Goal: Answer question/provide support: Share knowledge or assist other users

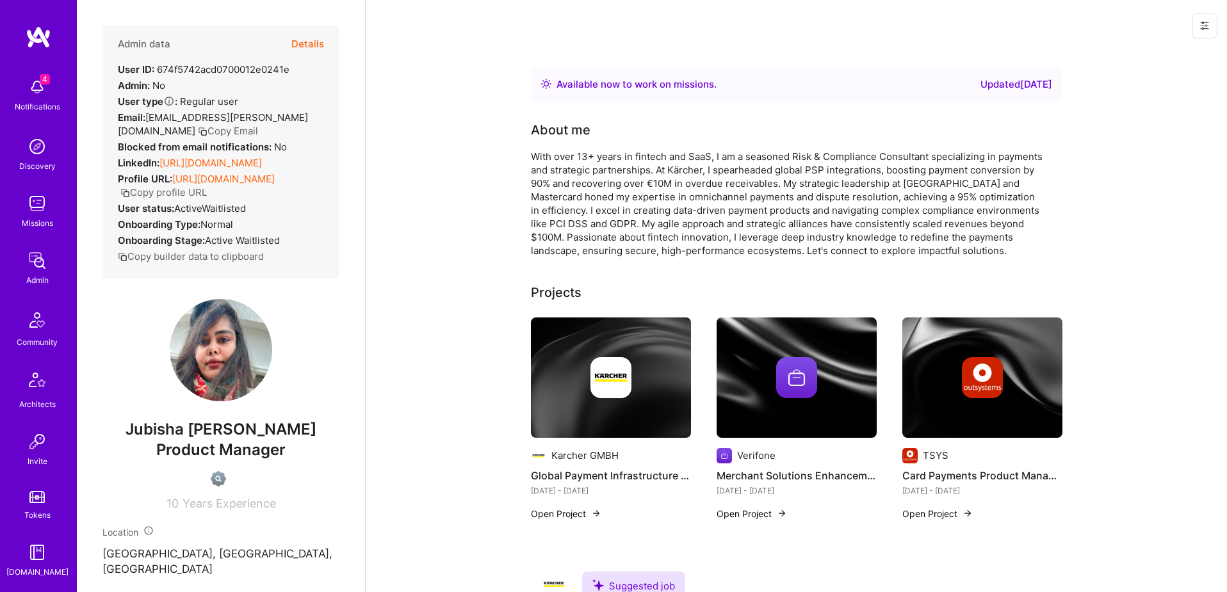
scroll to position [225, 0]
click at [33, 447] on img at bounding box center [37, 440] width 26 height 26
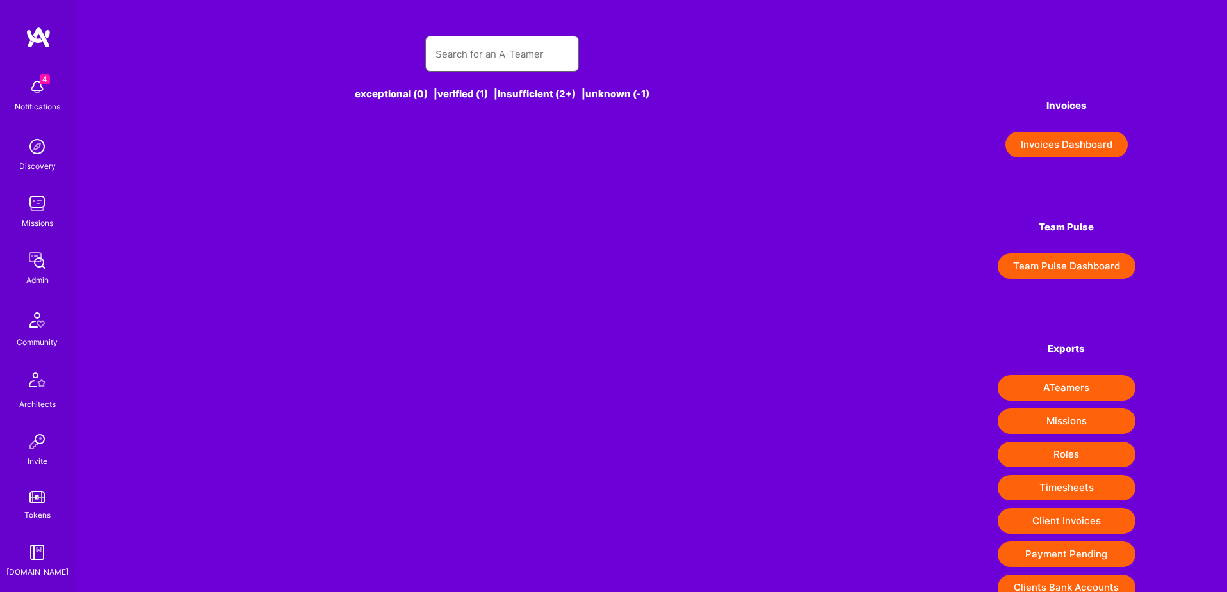
click at [532, 63] on input "text" at bounding box center [501, 54] width 133 height 33
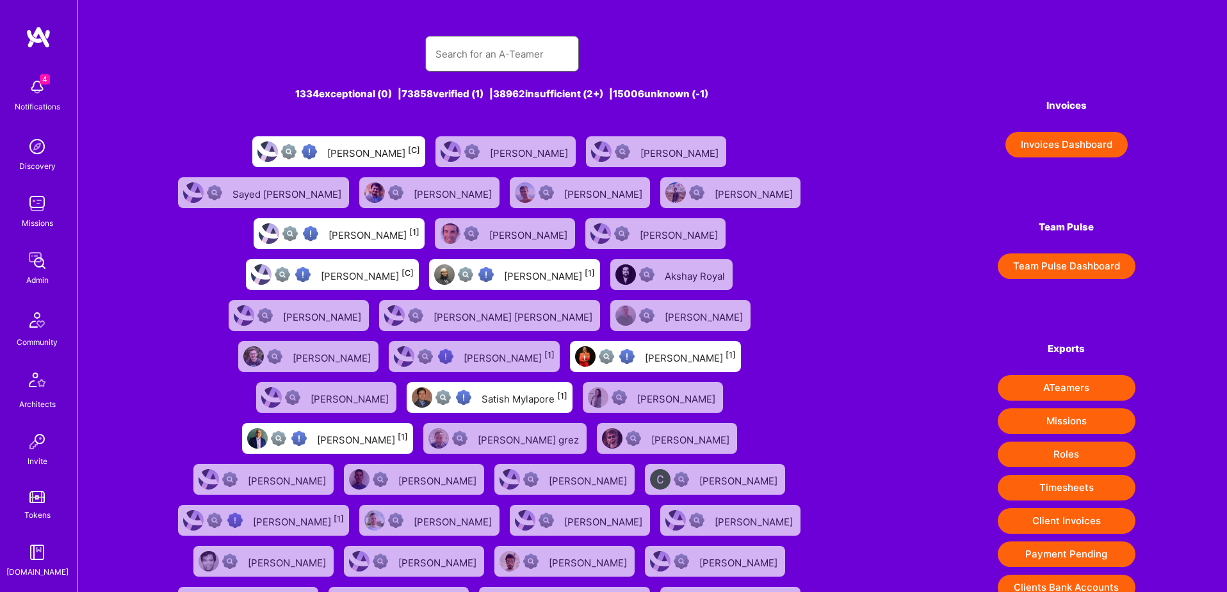
paste input "[EMAIL_ADDRESS][DOMAIN_NAME]"
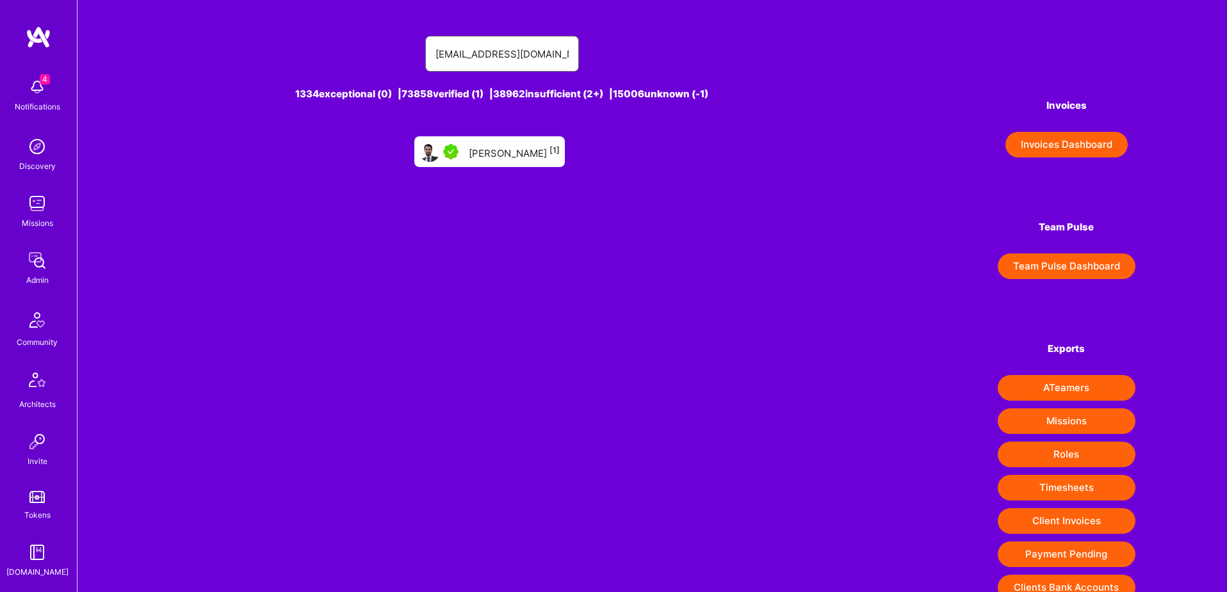
type input "[EMAIL_ADDRESS][DOMAIN_NAME]"
click at [526, 144] on div "[PERSON_NAME] [1]" at bounding box center [514, 151] width 91 height 17
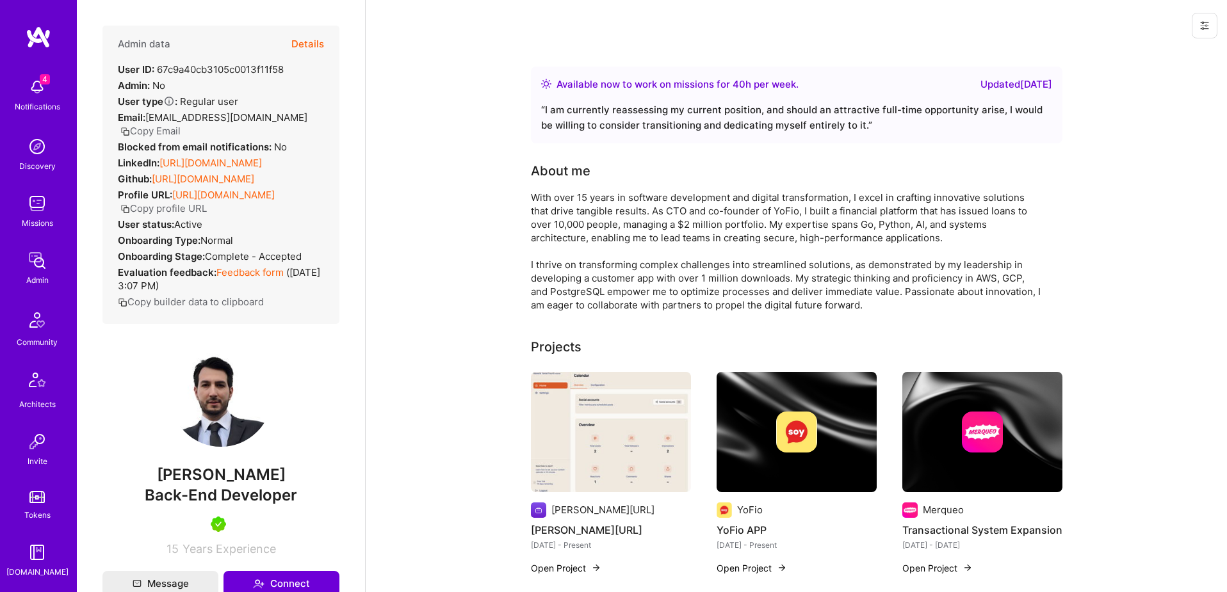
click at [318, 42] on button "Details" at bounding box center [307, 44] width 33 height 37
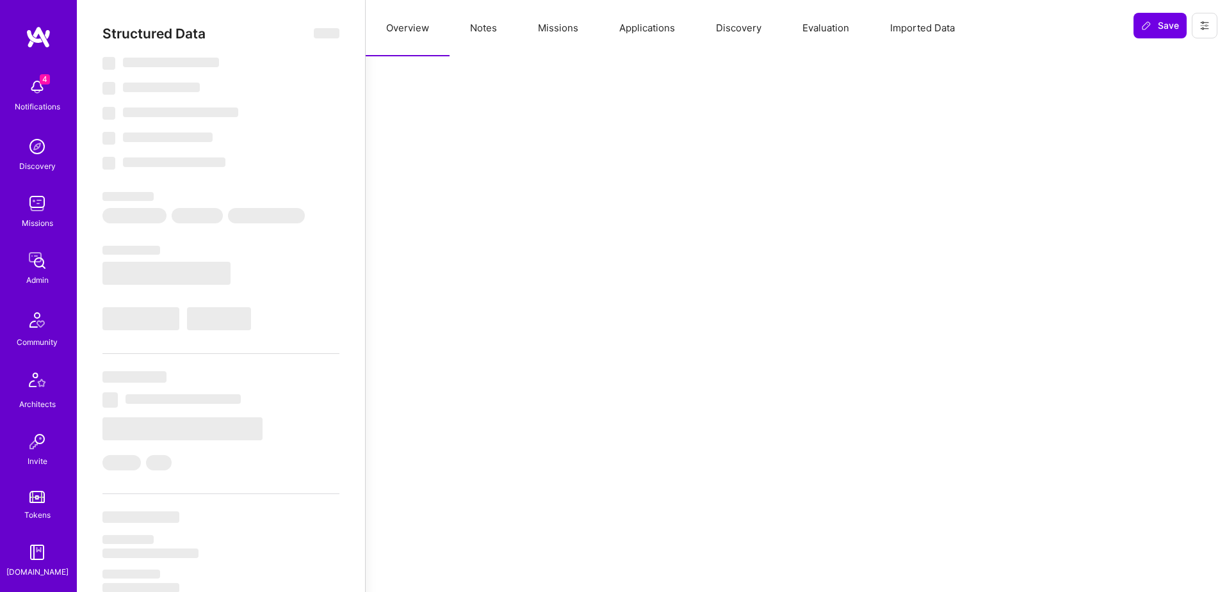
select select "Right Now"
select select "5"
select select "7"
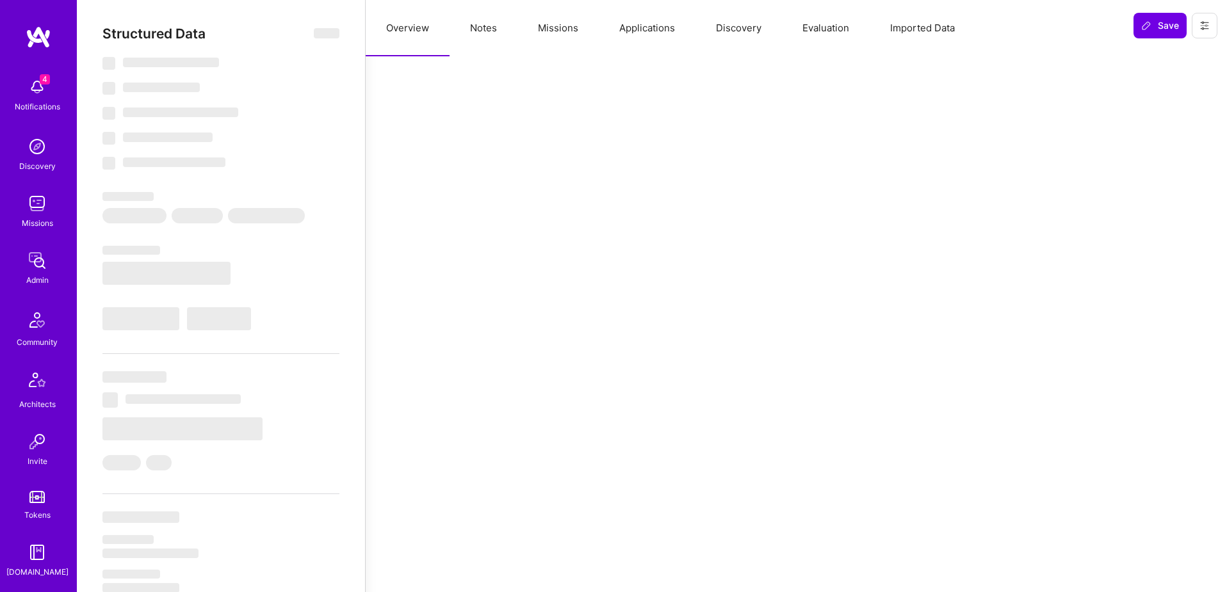
select select "MX"
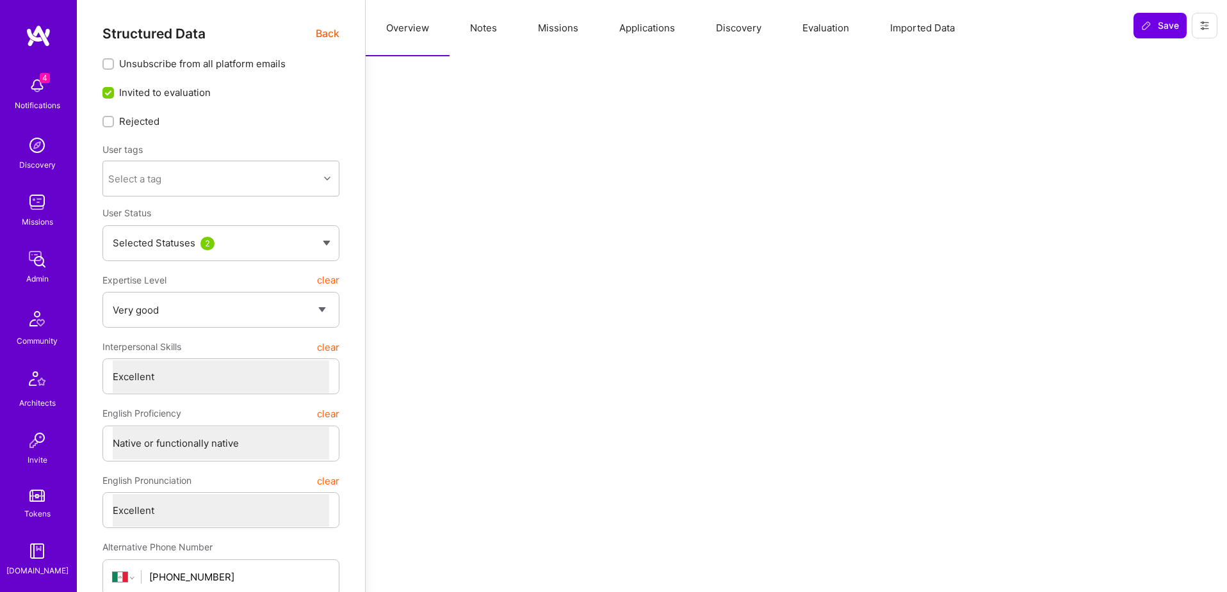
scroll to position [225, 0]
click at [37, 445] on img at bounding box center [37, 440] width 26 height 26
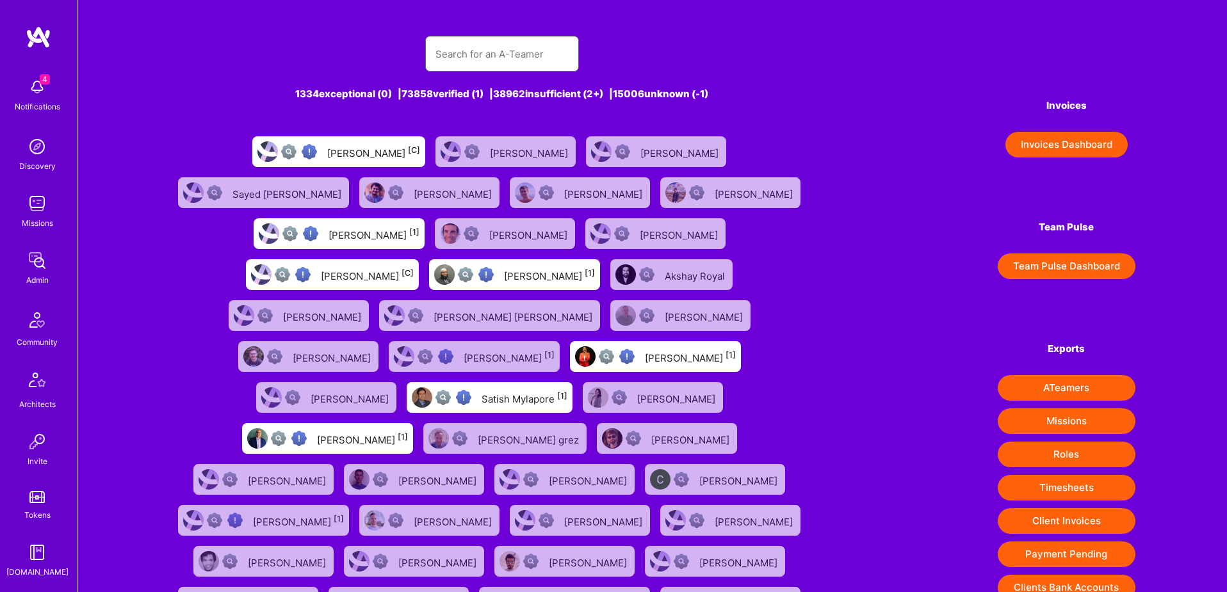
click at [482, 54] on input "text" at bounding box center [501, 54] width 133 height 33
paste input "[EMAIL_ADDRESS][DOMAIN_NAME]"
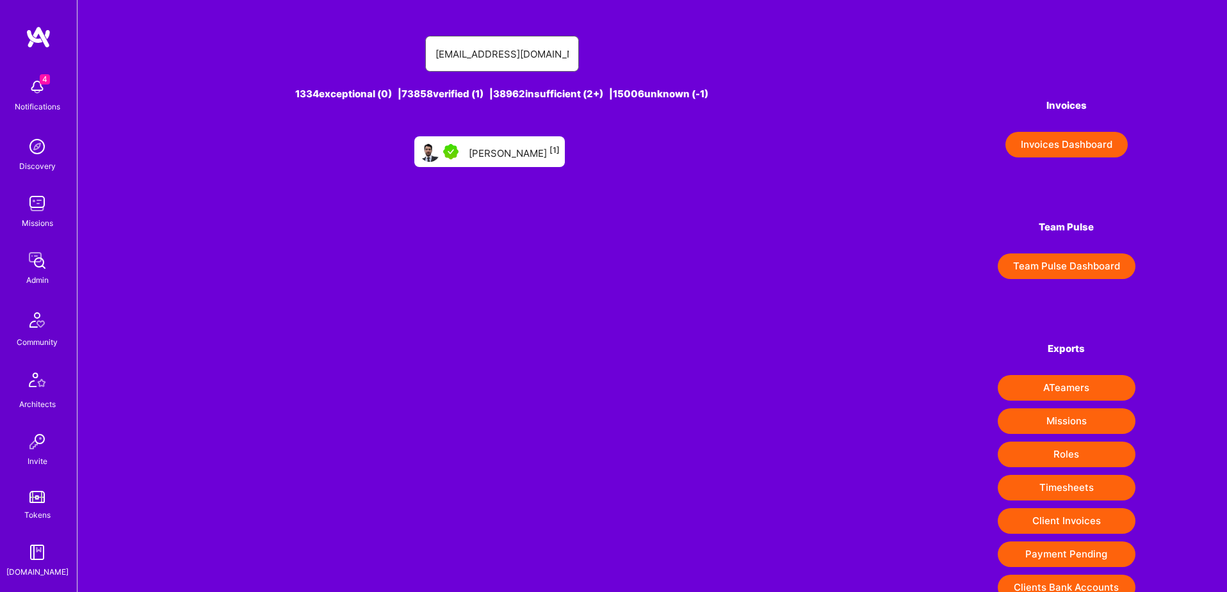
type input "[EMAIL_ADDRESS][DOMAIN_NAME]"
click at [492, 149] on div "[PERSON_NAME] [1]" at bounding box center [514, 151] width 91 height 17
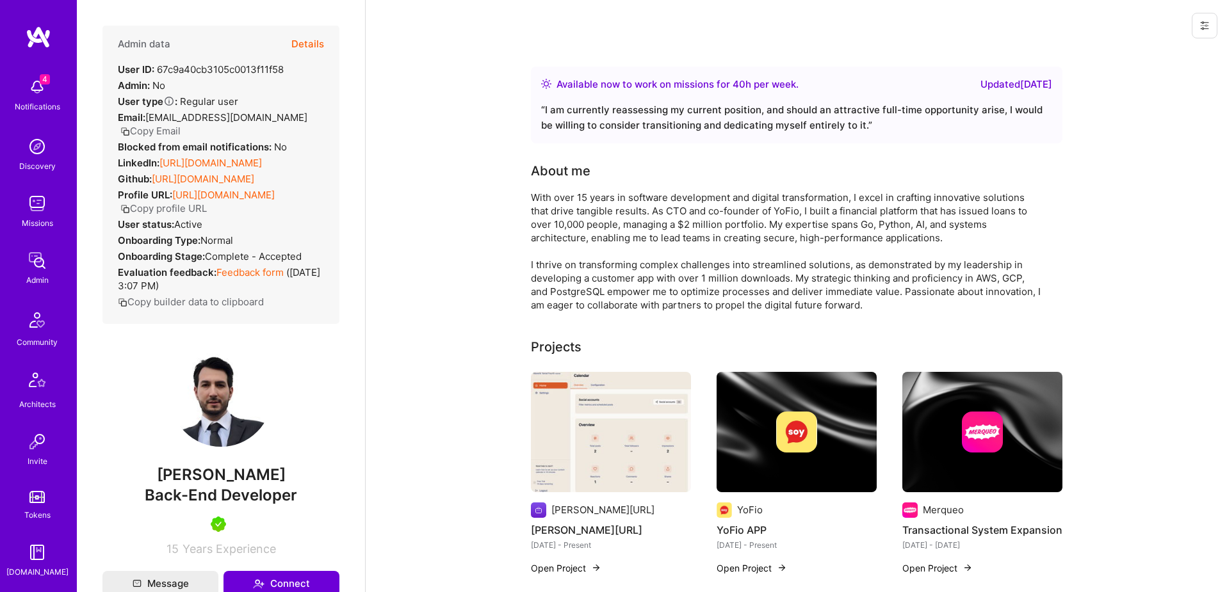
click at [309, 40] on button "Details" at bounding box center [307, 44] width 33 height 37
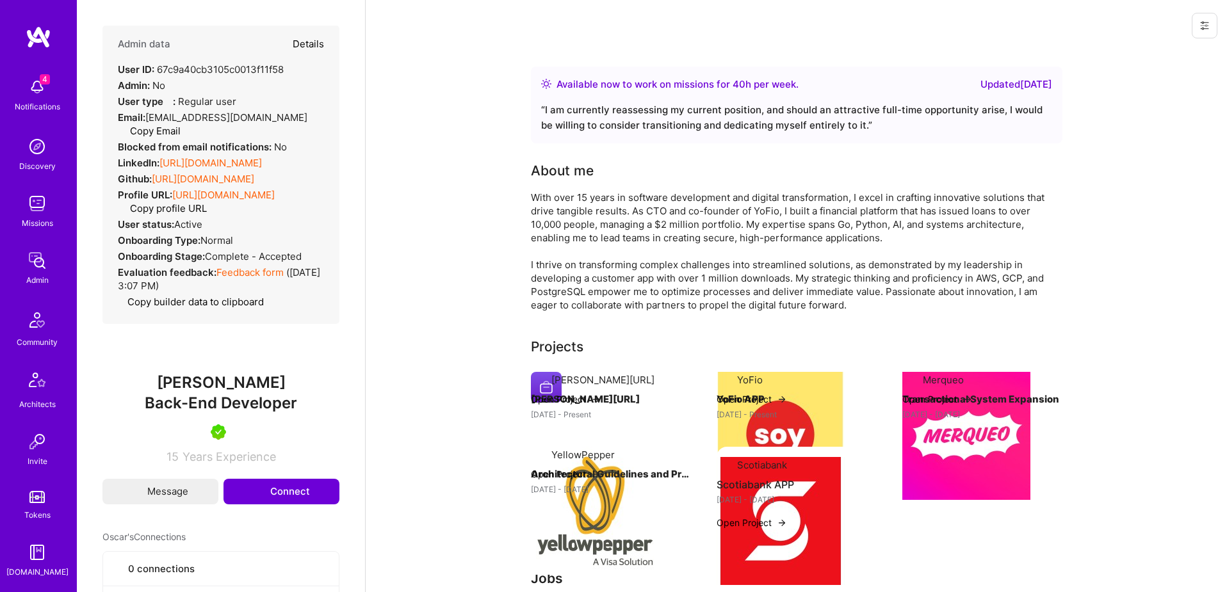
type textarea "x"
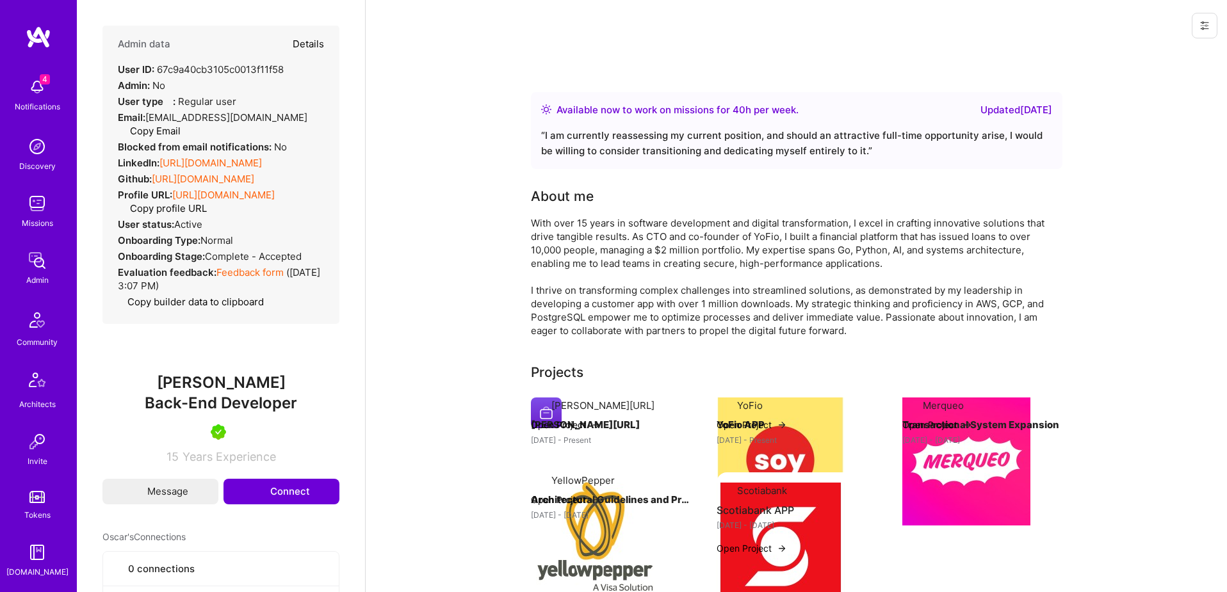
select select "5"
select select "7"
select select "MX"
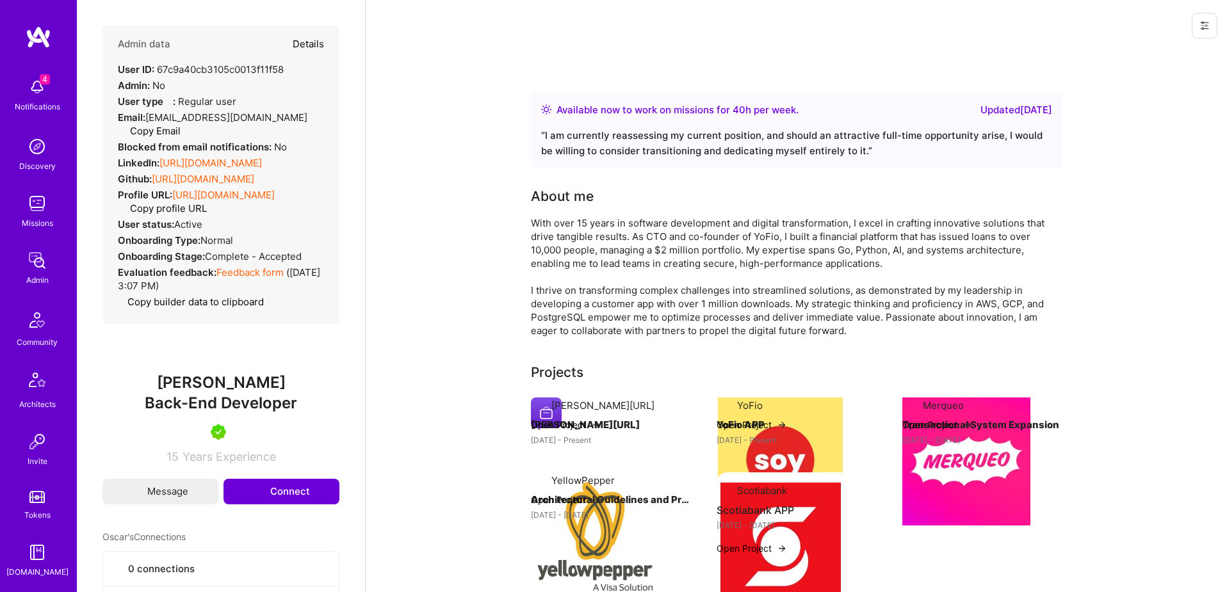
select select "Right Now"
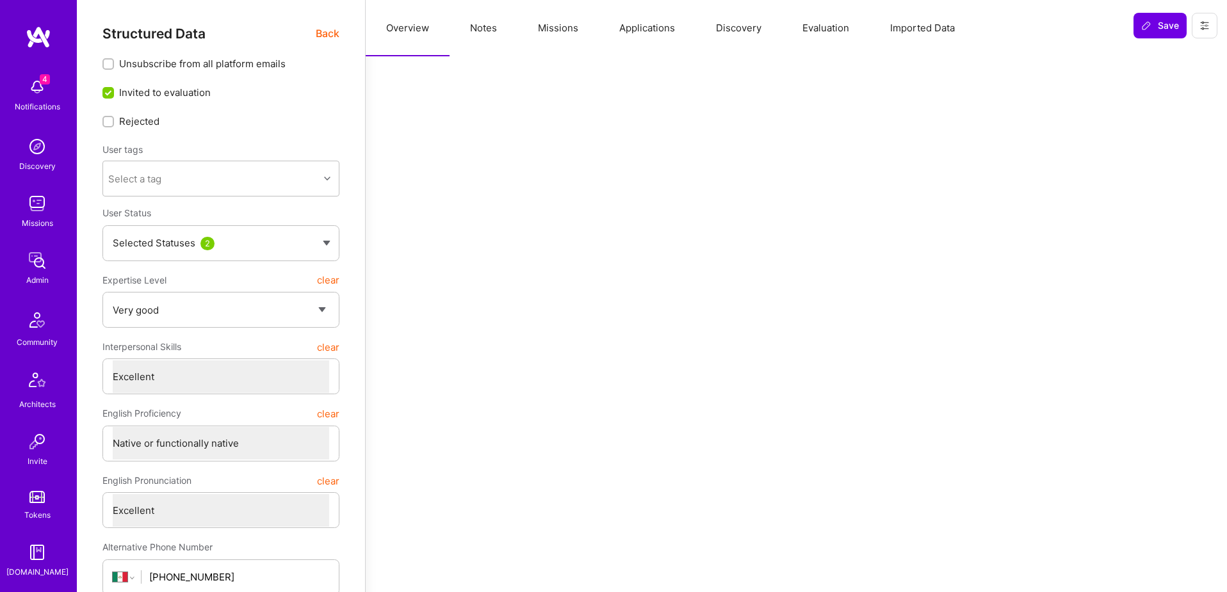
click at [651, 30] on button "Applications" at bounding box center [647, 28] width 97 height 56
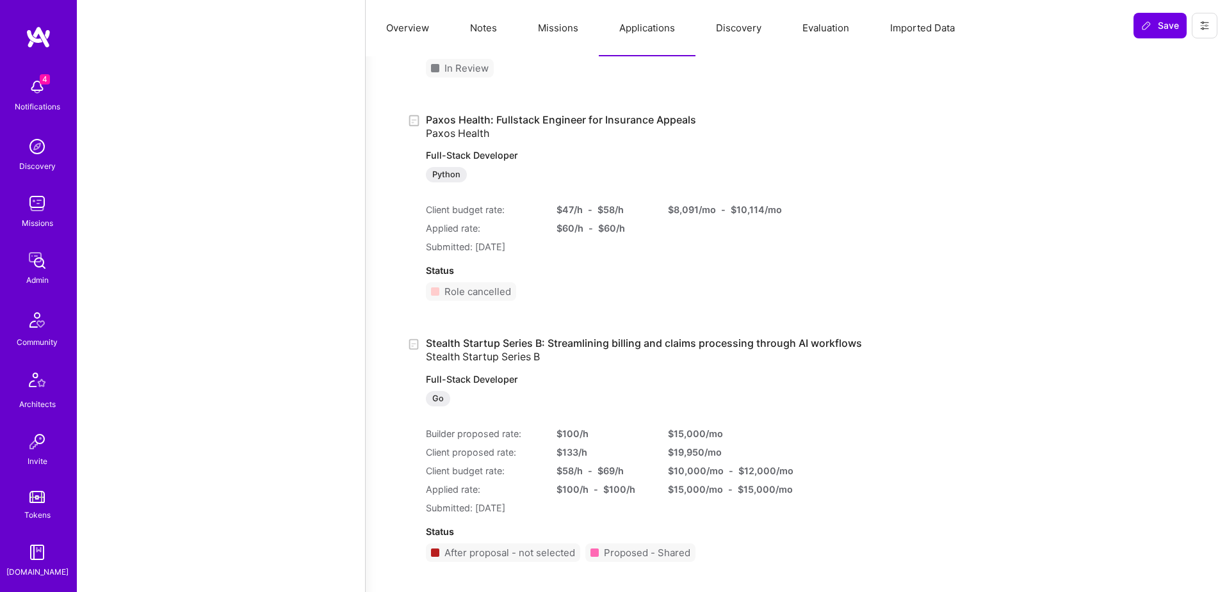
scroll to position [1268, 0]
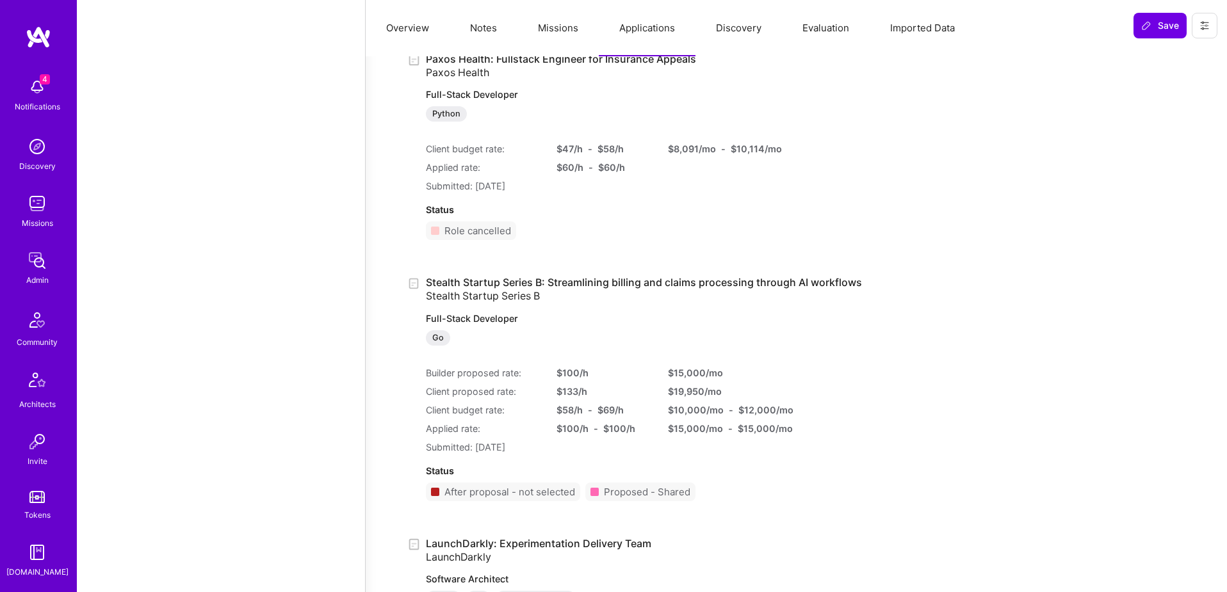
click at [1211, 30] on button at bounding box center [1205, 26] width 26 height 26
click at [395, 249] on div "Applications ( 15 ) Reversed Show role description Show Application Text [PERSO…" at bounding box center [796, 564] width 831 height 3521
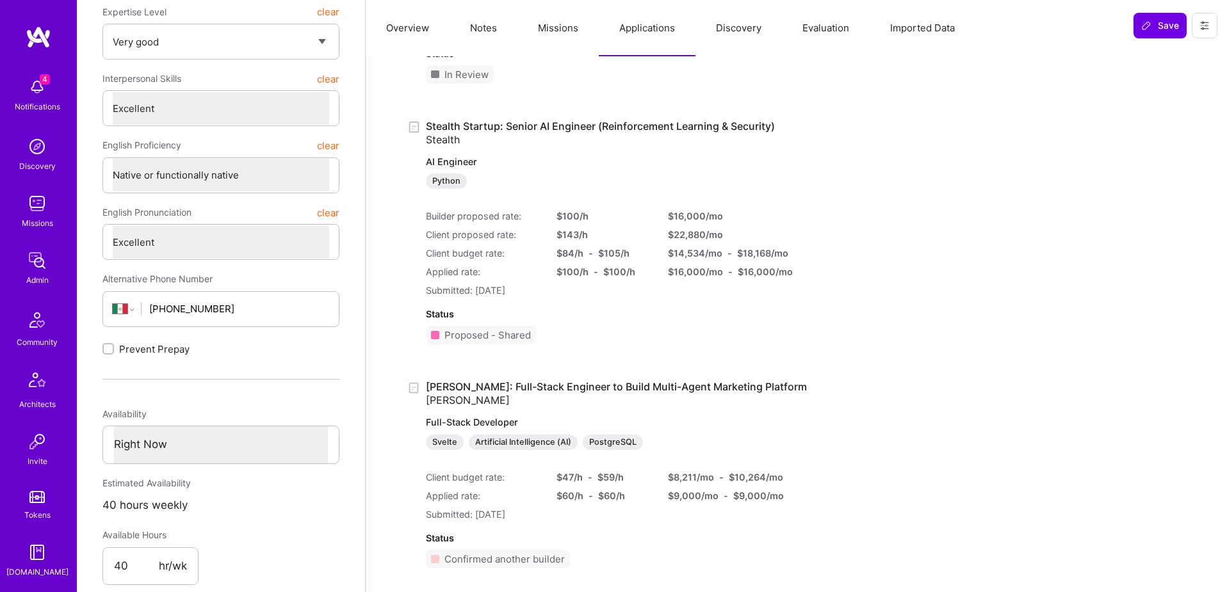
scroll to position [262, 0]
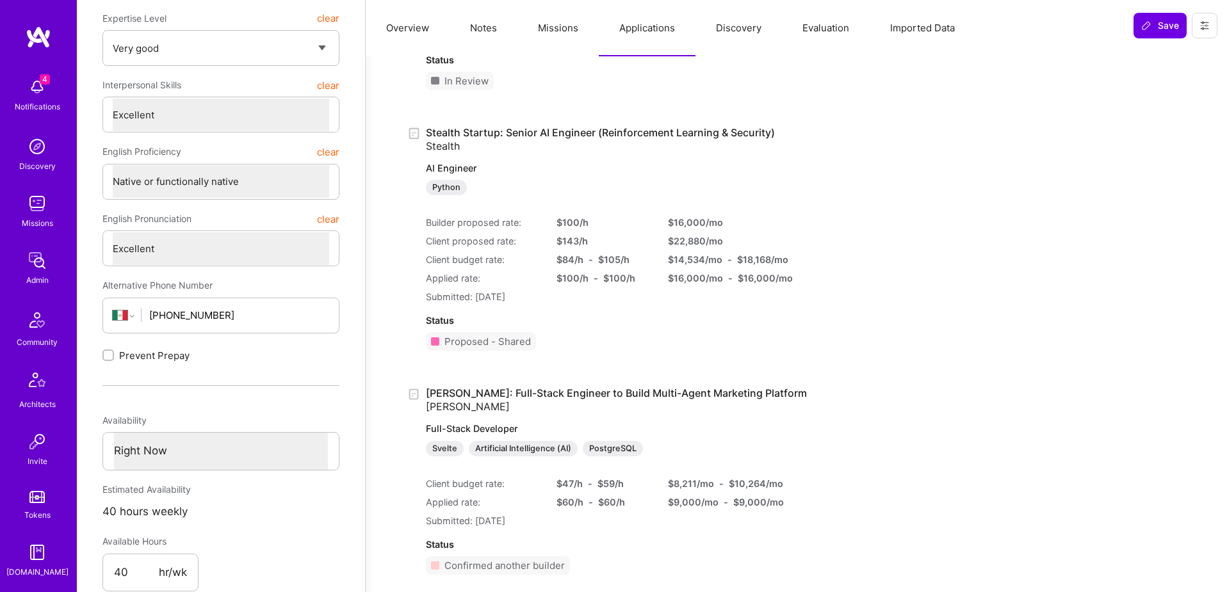
click at [1209, 30] on icon at bounding box center [1204, 25] width 10 height 10
click at [1186, 49] on button "Login as Oscar" at bounding box center [1158, 54] width 118 height 33
